Goal: Information Seeking & Learning: Learn about a topic

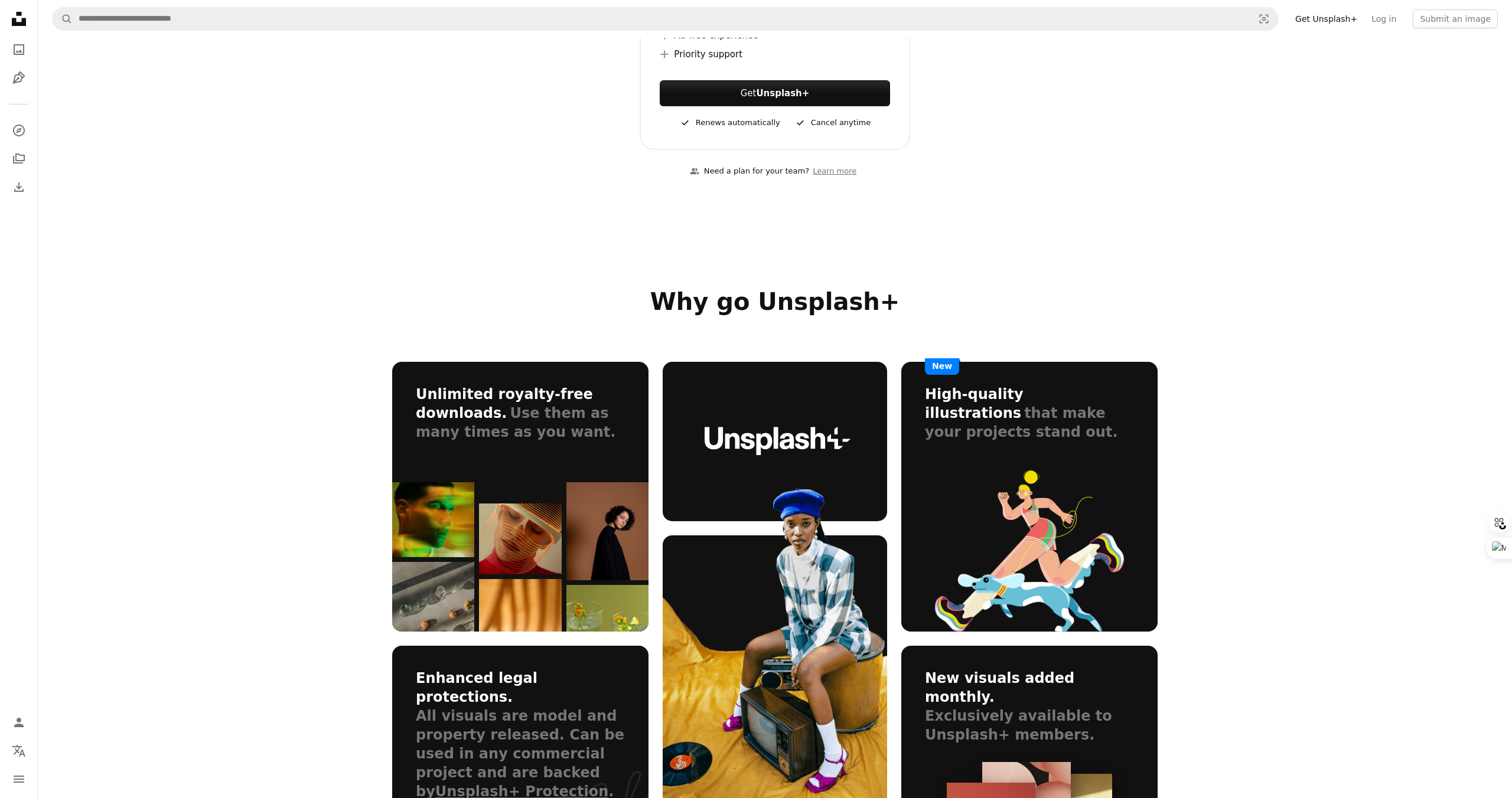
scroll to position [467, 0]
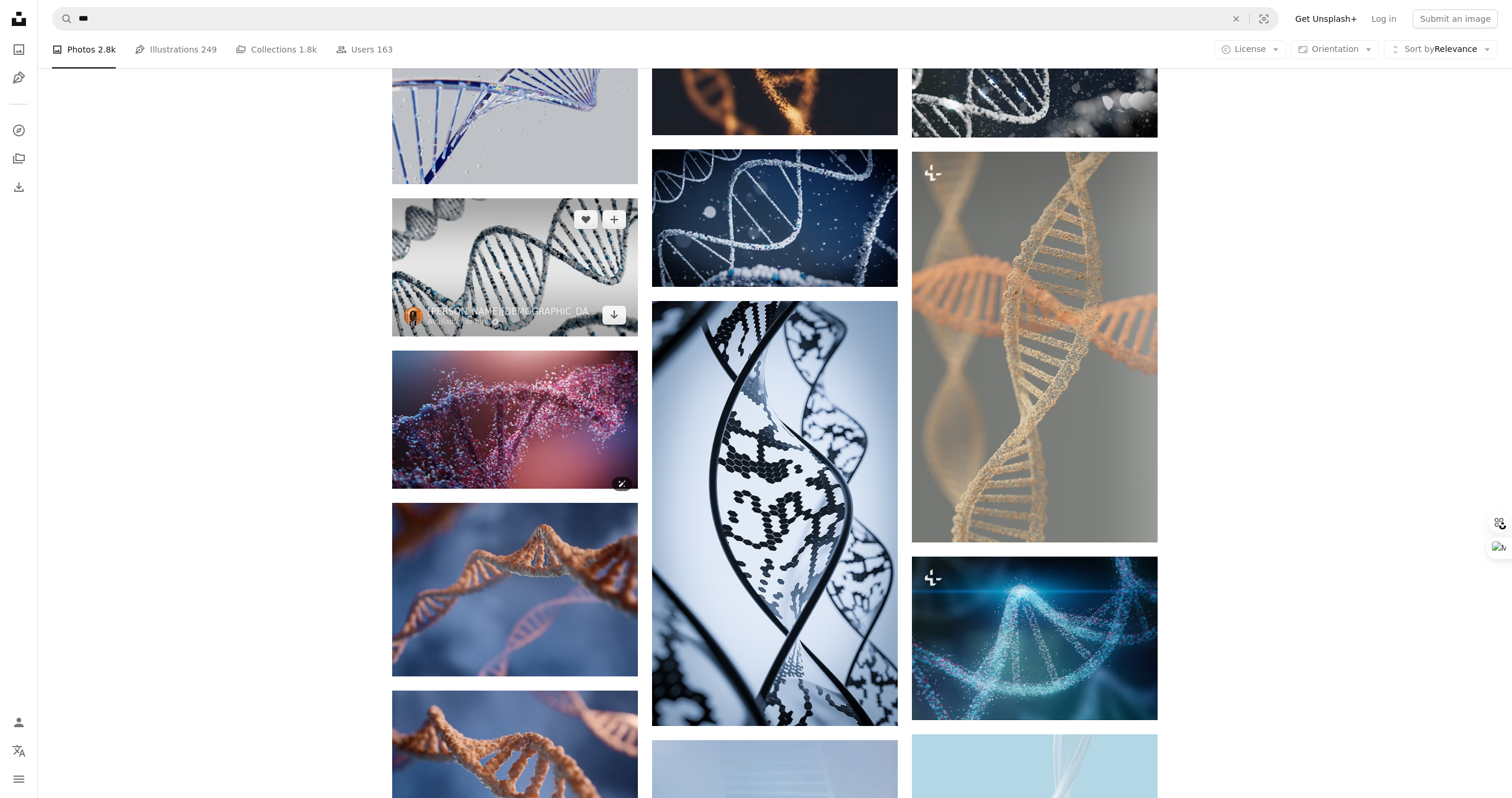
scroll to position [995, 0]
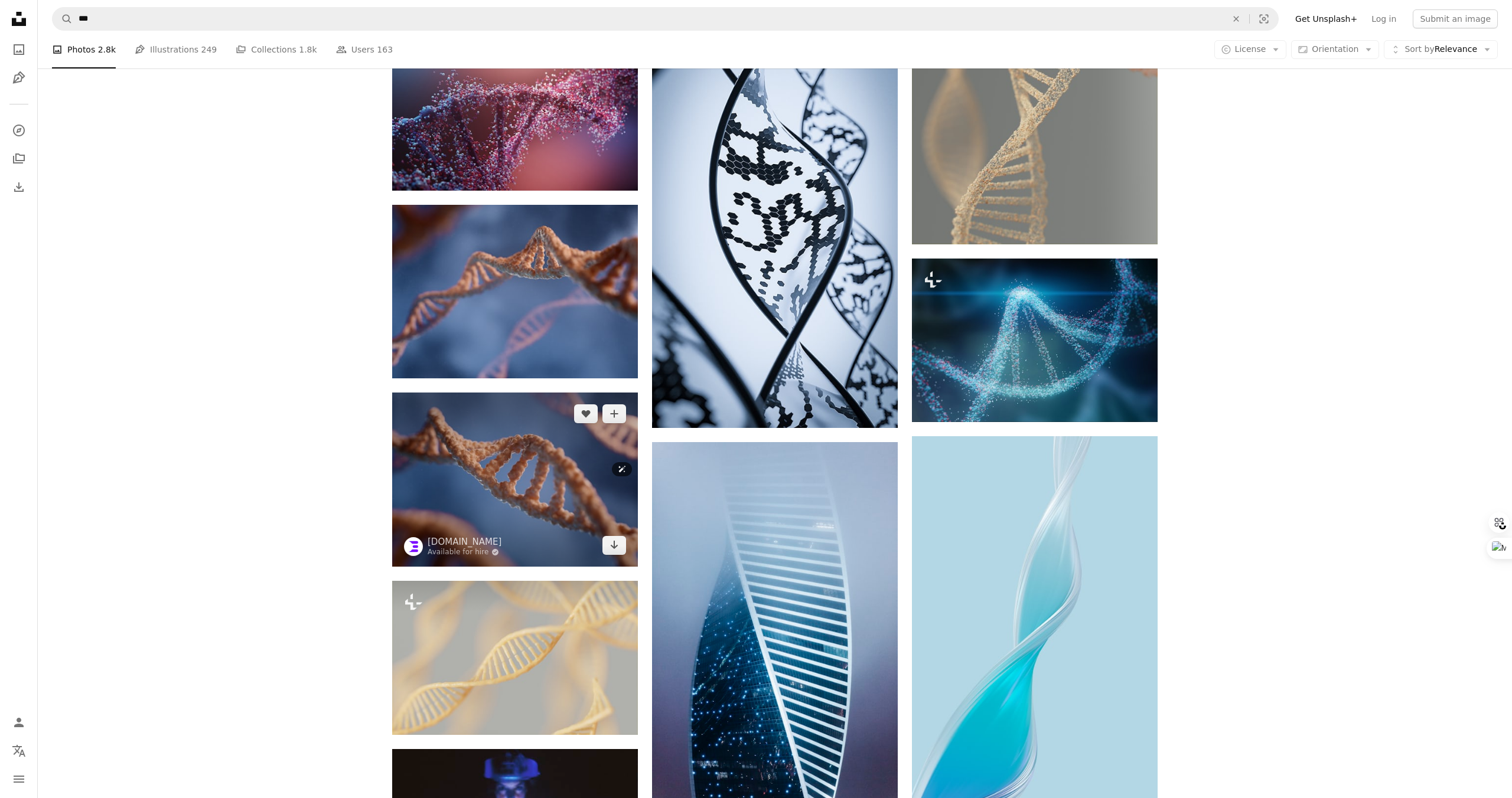
click at [540, 492] on img at bounding box center [515, 479] width 246 height 174
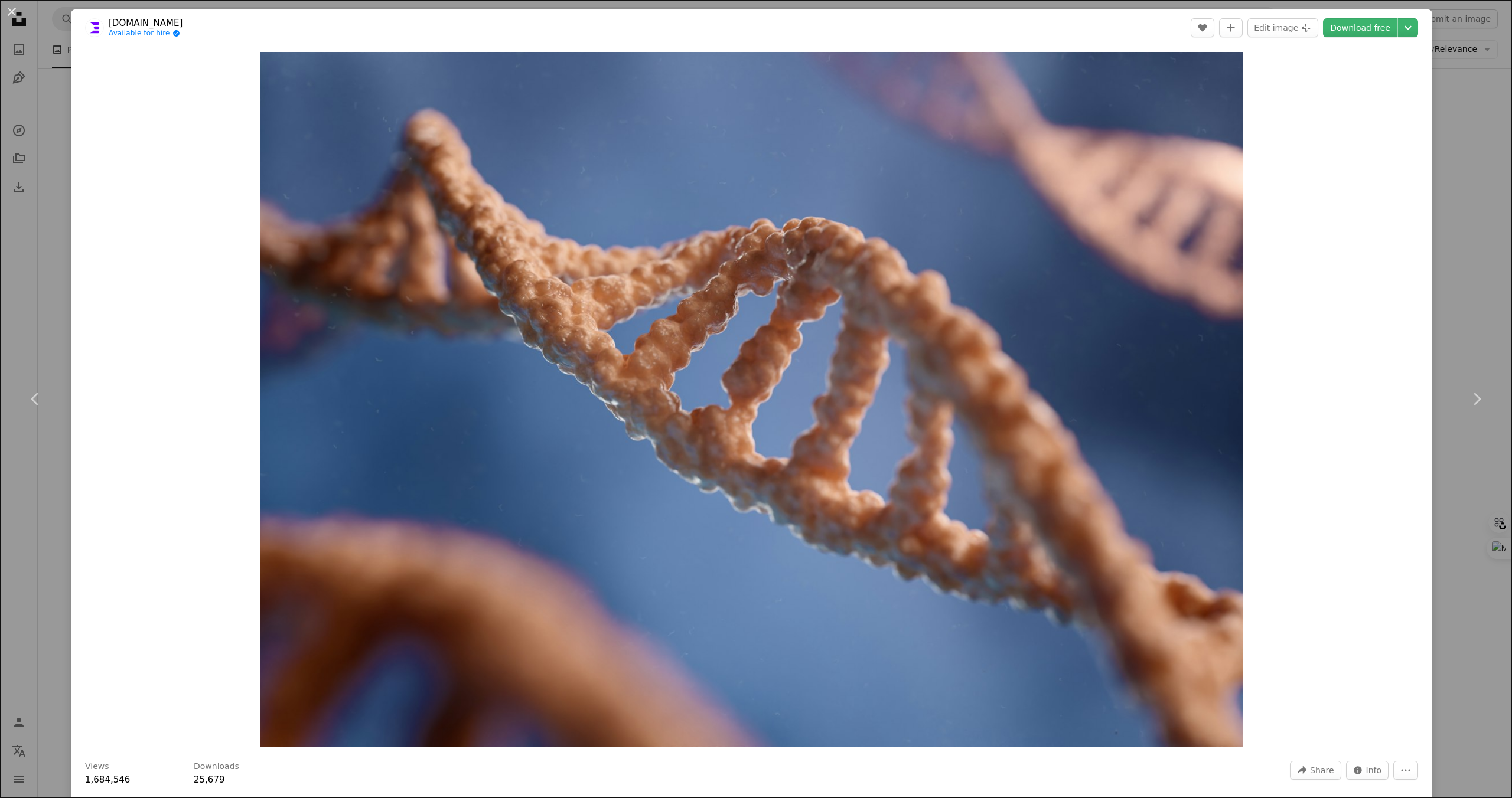
click at [1491, 103] on div "An X shape Chevron left Chevron right [DOMAIN_NAME] Available for hire A checkm…" at bounding box center [756, 399] width 1512 height 798
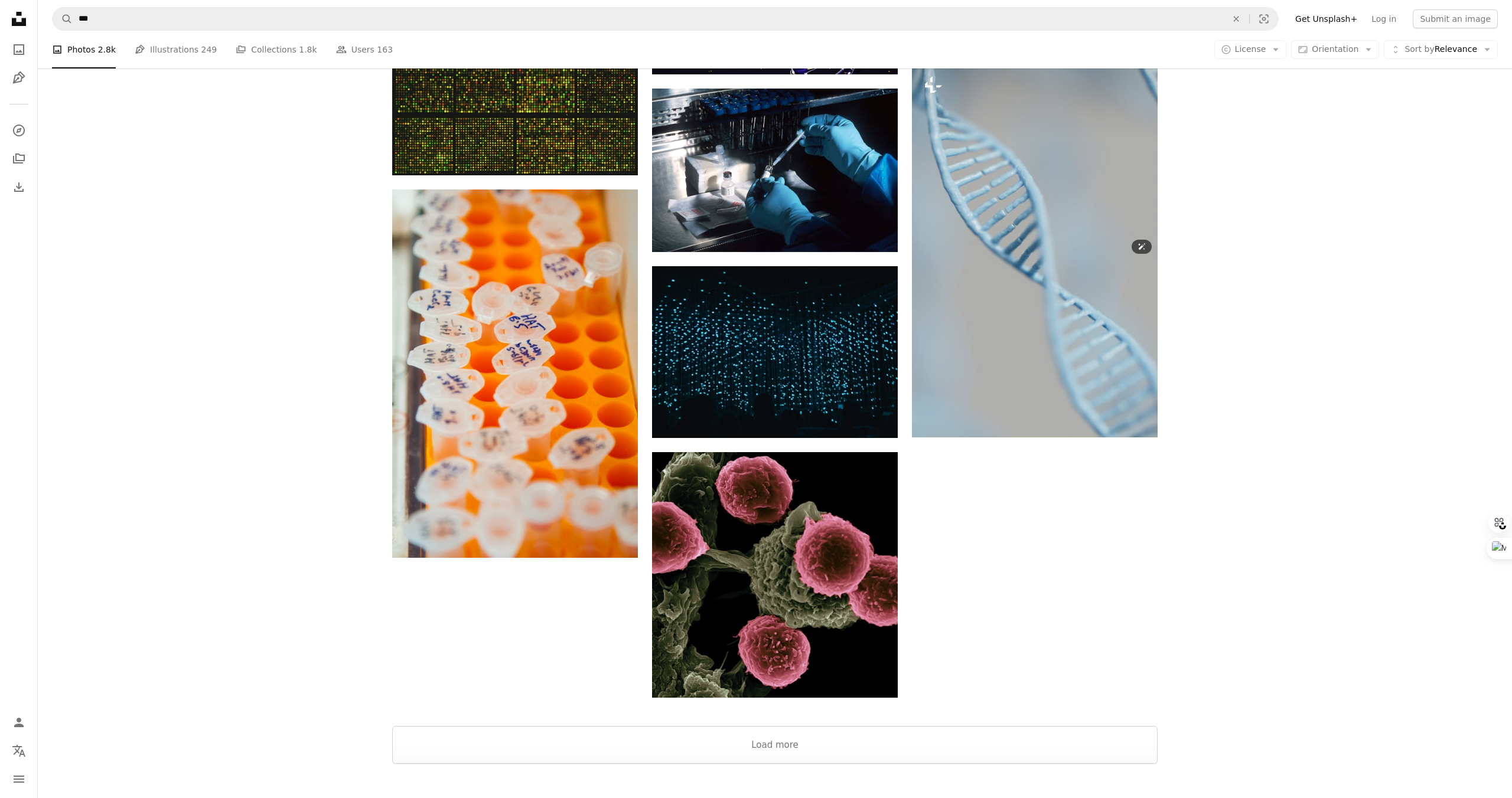
scroll to position [3311, 0]
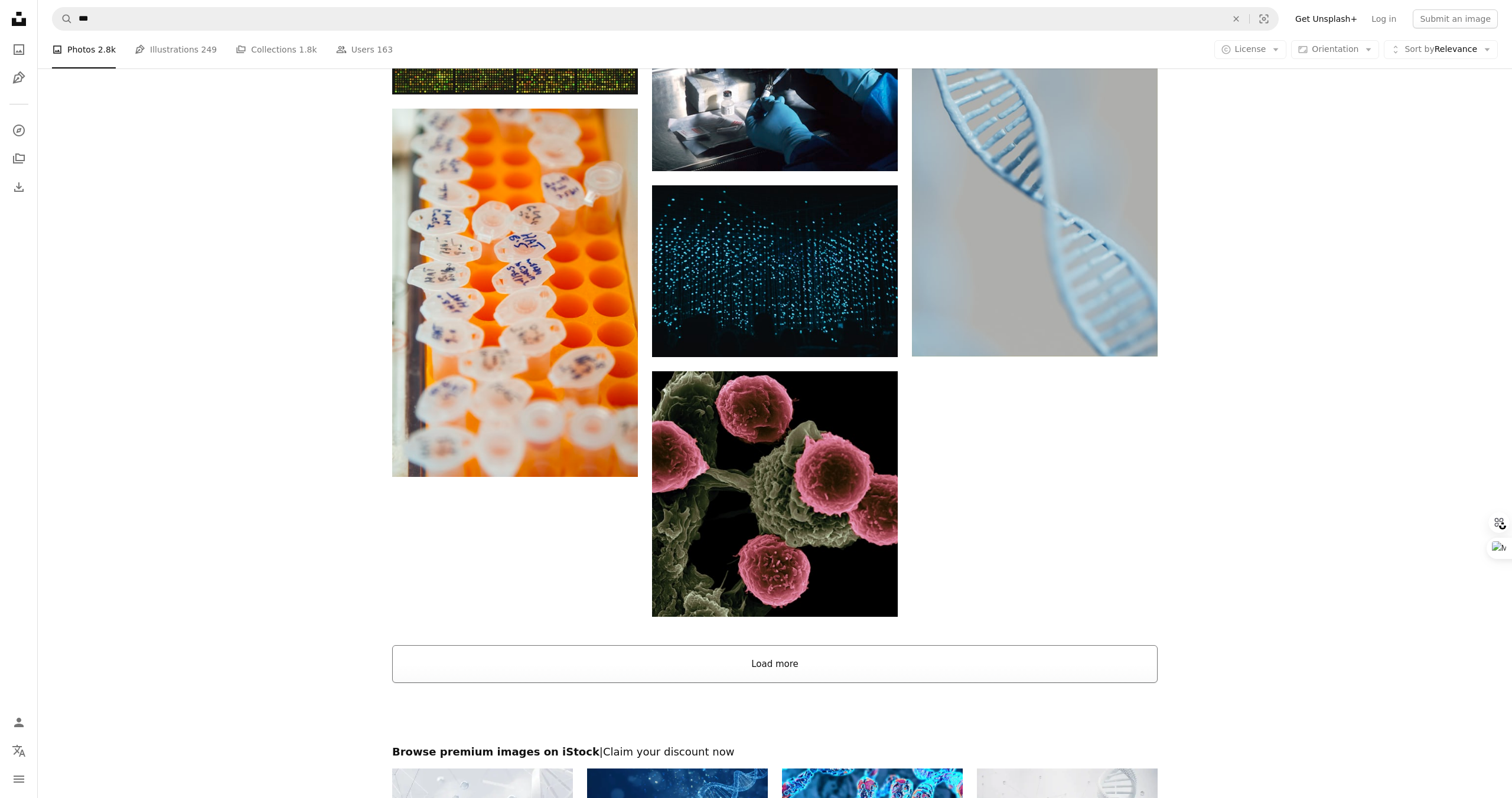
click at [857, 667] on button "Load more" at bounding box center [775, 664] width 765 height 37
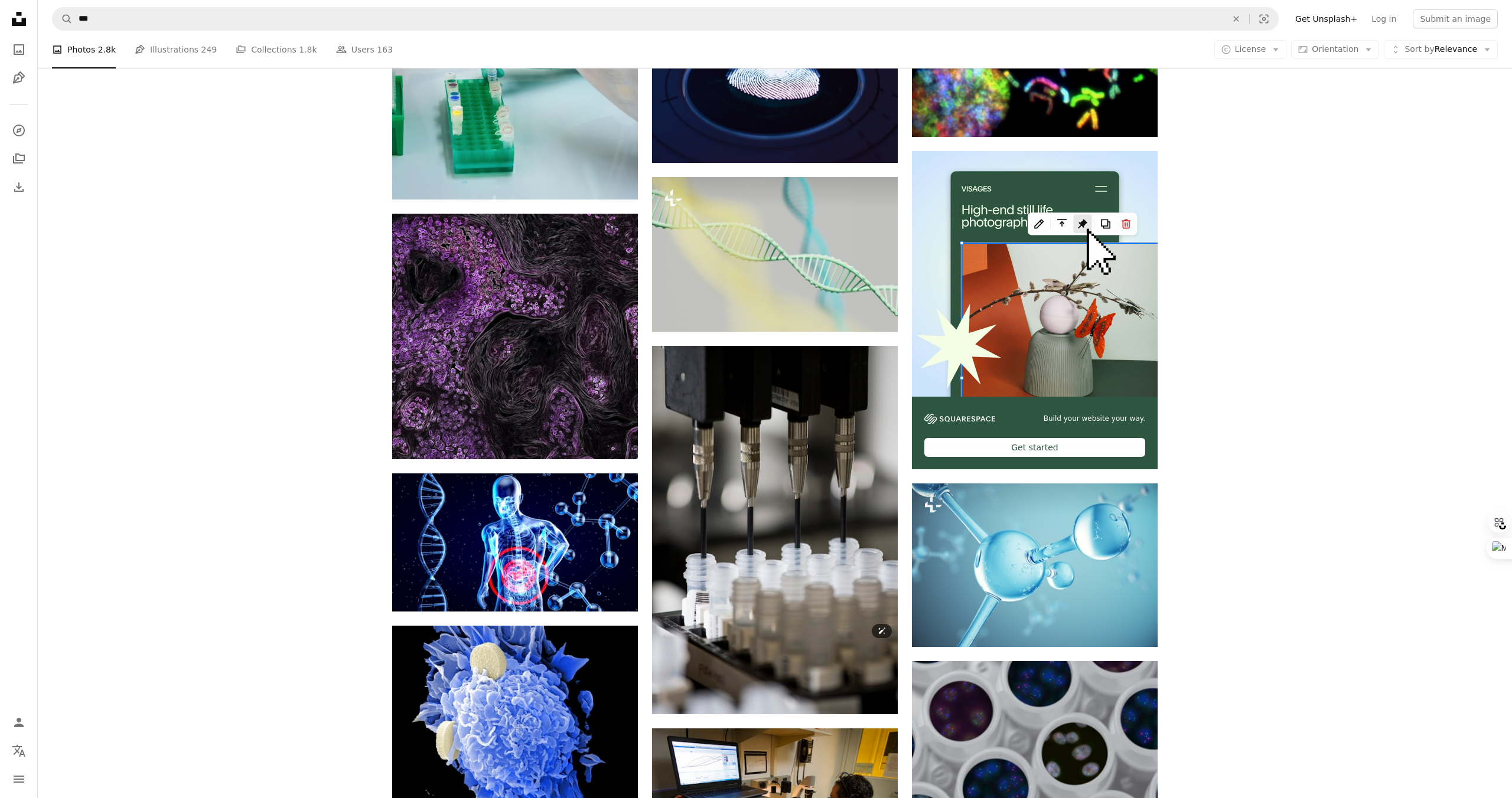
scroll to position [3990, 0]
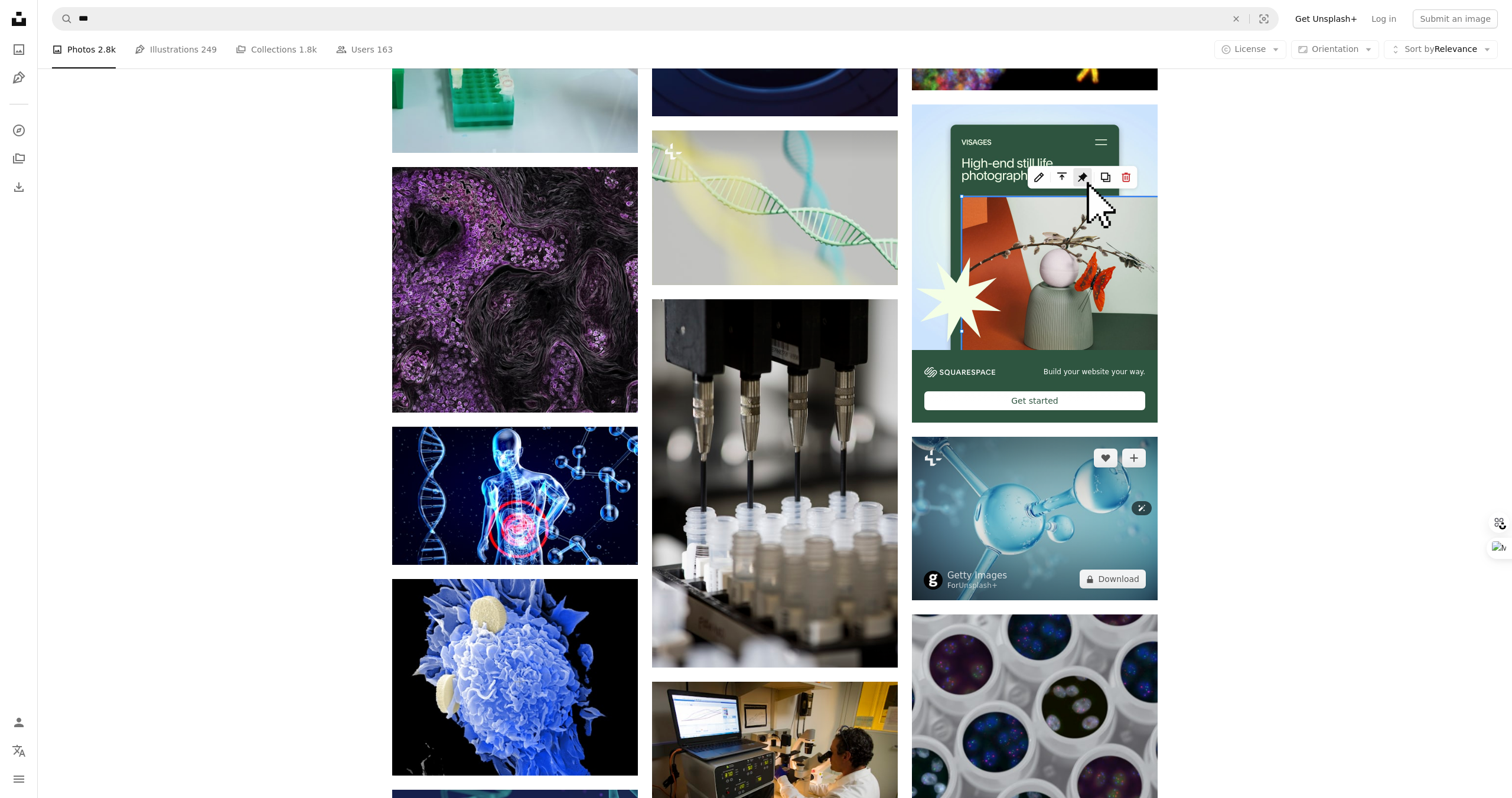
click at [1018, 551] on img at bounding box center [1035, 518] width 246 height 164
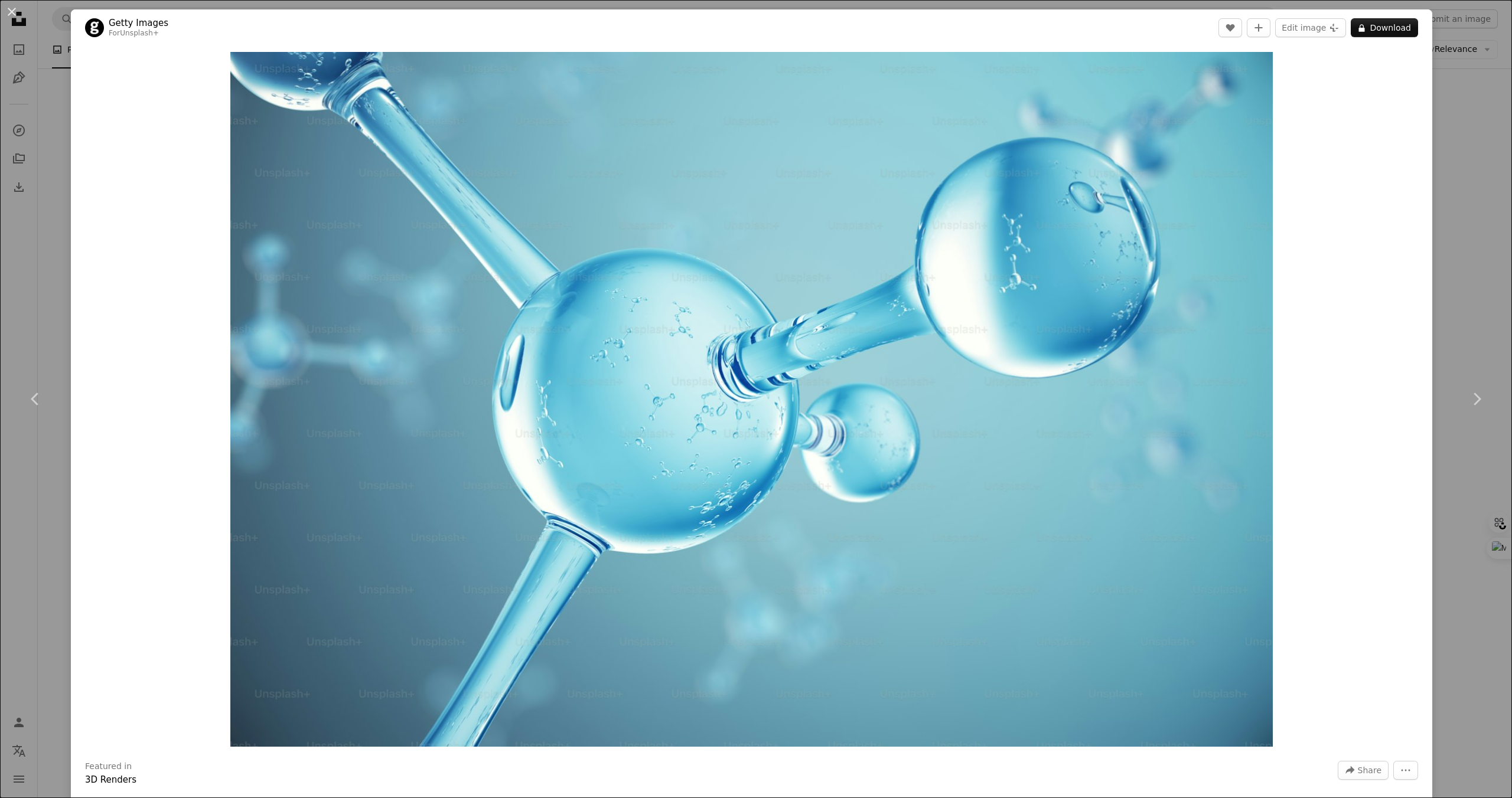
click at [1447, 87] on div "An X shape Chevron left Chevron right Getty Images For Unsplash+ A heart A plus…" at bounding box center [756, 399] width 1512 height 798
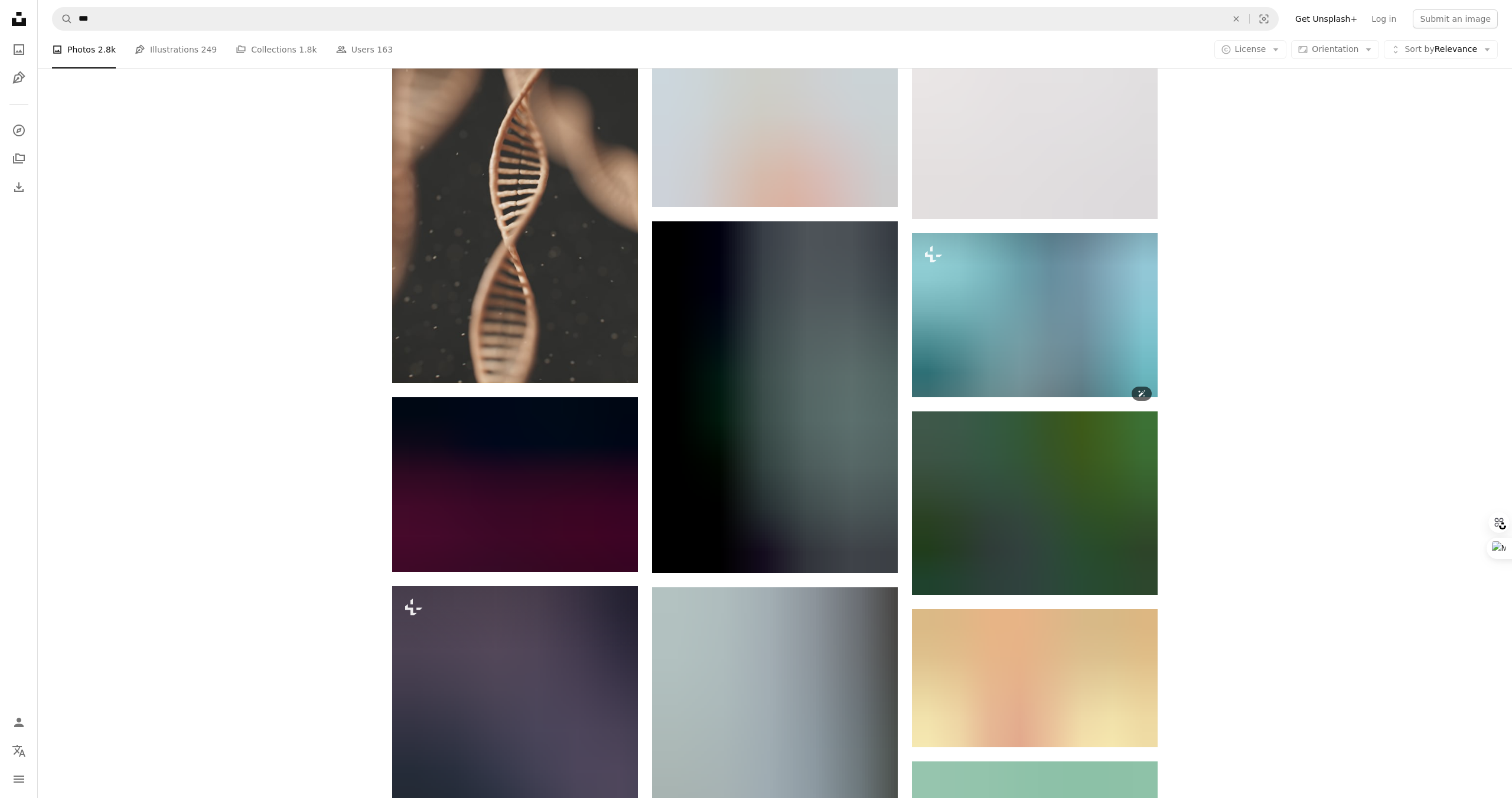
scroll to position [5211, 0]
